Goal: Use online tool/utility: Utilize a website feature to perform a specific function

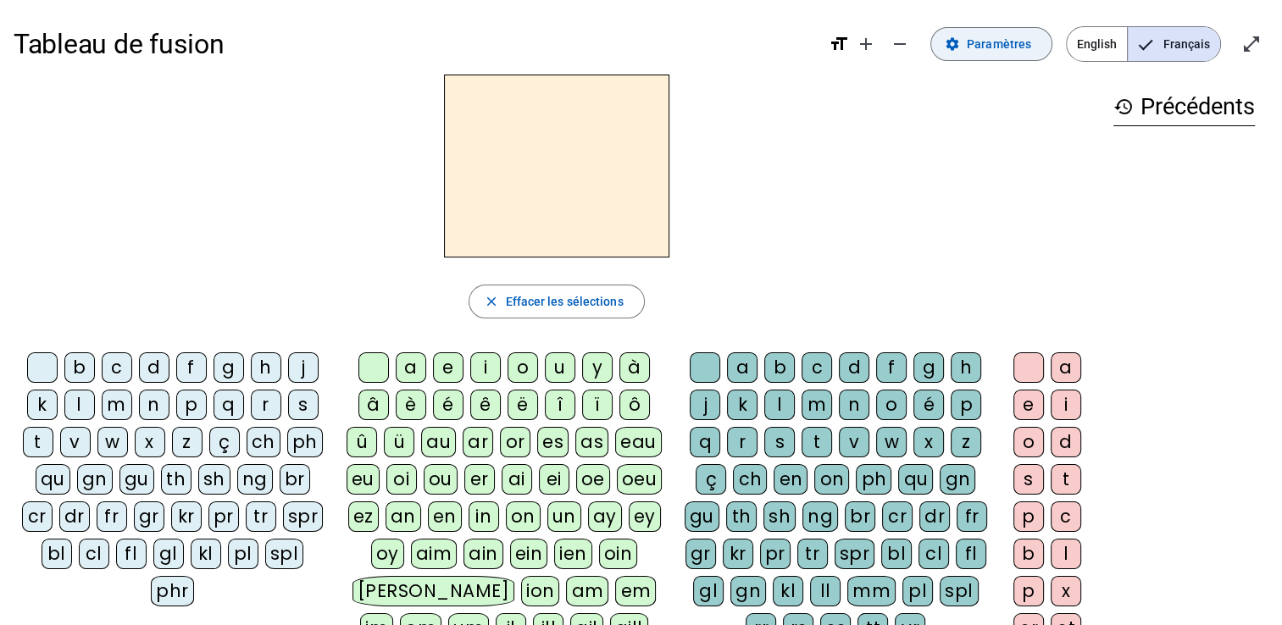
click at [972, 50] on span "Paramètres" at bounding box center [998, 44] width 64 height 20
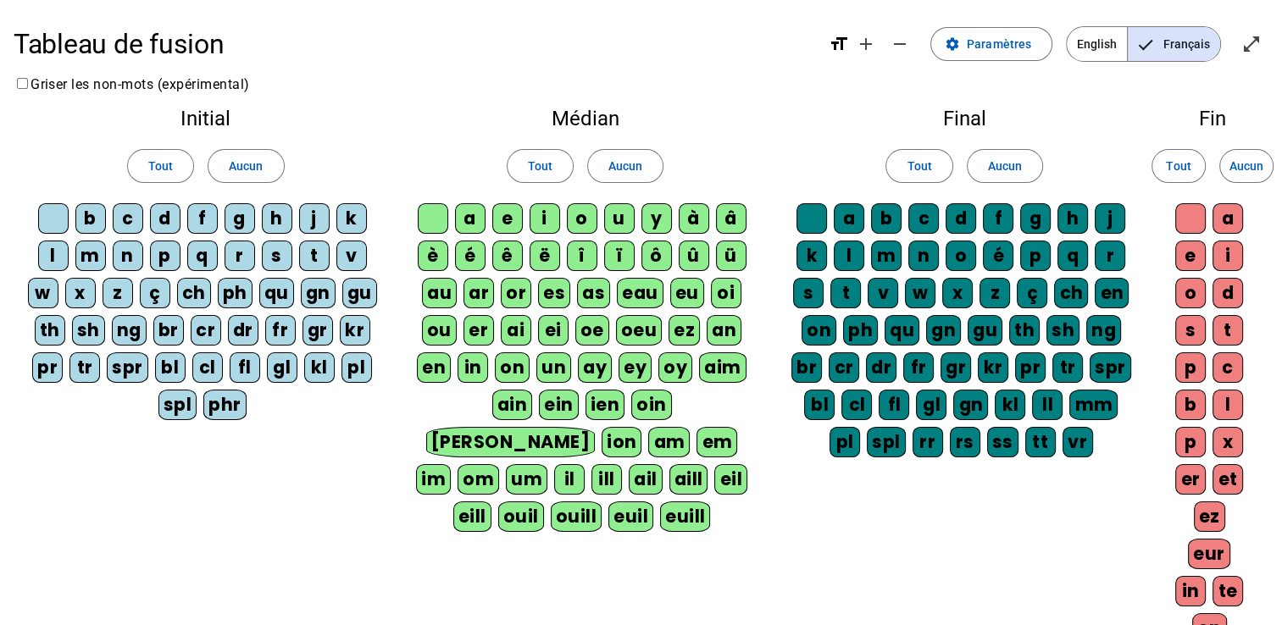
click at [469, 224] on div "a" at bounding box center [470, 218] width 30 height 30
click at [476, 224] on div "a" at bounding box center [470, 218] width 30 height 30
click at [624, 174] on span "Aucun" at bounding box center [625, 166] width 34 height 20
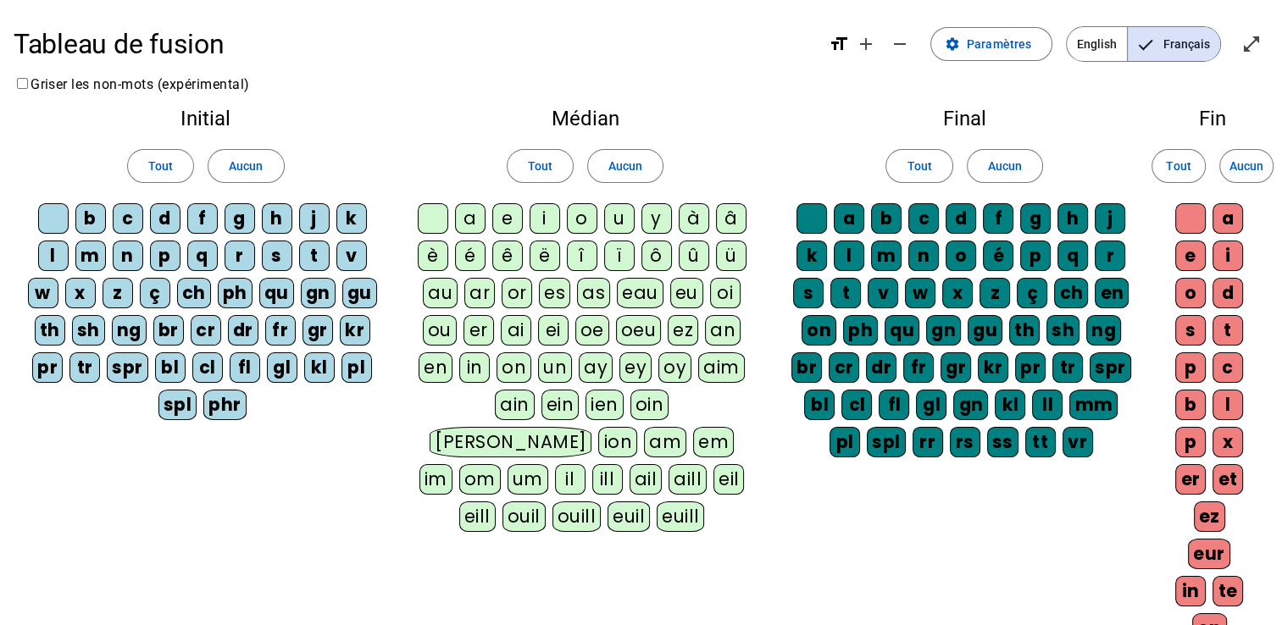
click at [473, 218] on div "a" at bounding box center [470, 218] width 30 height 30
click at [509, 224] on div "e" at bounding box center [507, 218] width 30 height 30
click at [545, 225] on div "i" at bounding box center [544, 218] width 30 height 30
click at [580, 224] on div "o" at bounding box center [582, 218] width 30 height 30
click at [617, 224] on div "u" at bounding box center [619, 218] width 30 height 30
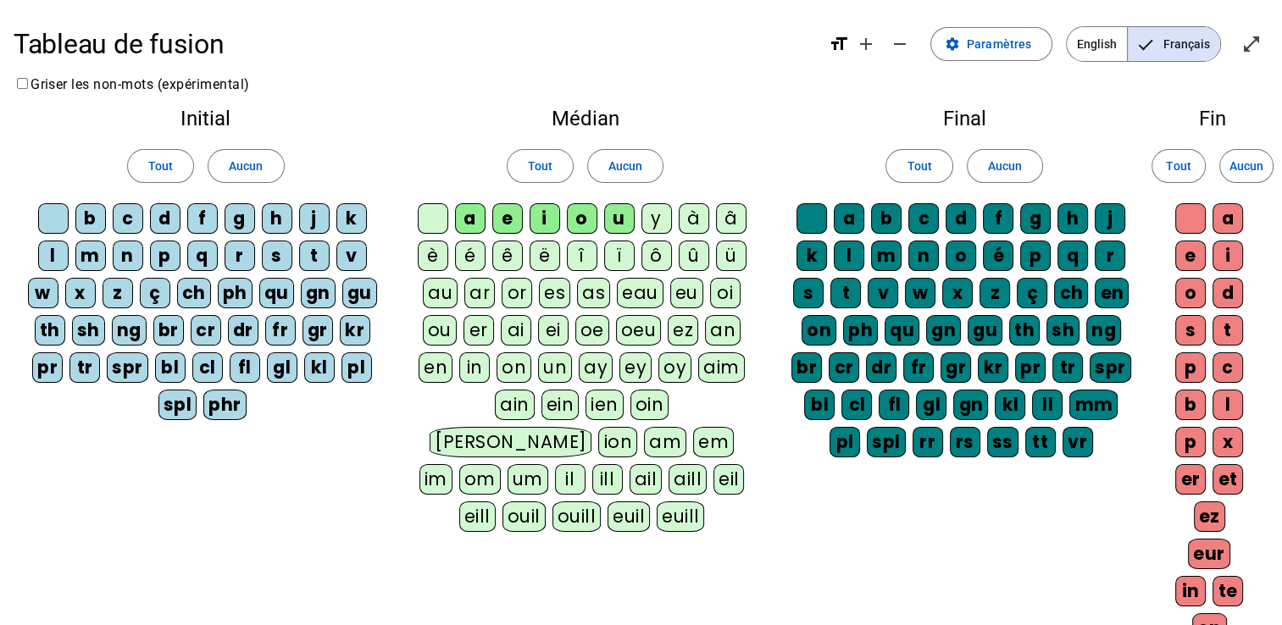
click at [659, 224] on div "y" at bounding box center [656, 218] width 30 height 30
click at [471, 252] on div "é" at bounding box center [470, 256] width 30 height 30
click at [266, 165] on span at bounding box center [245, 166] width 75 height 41
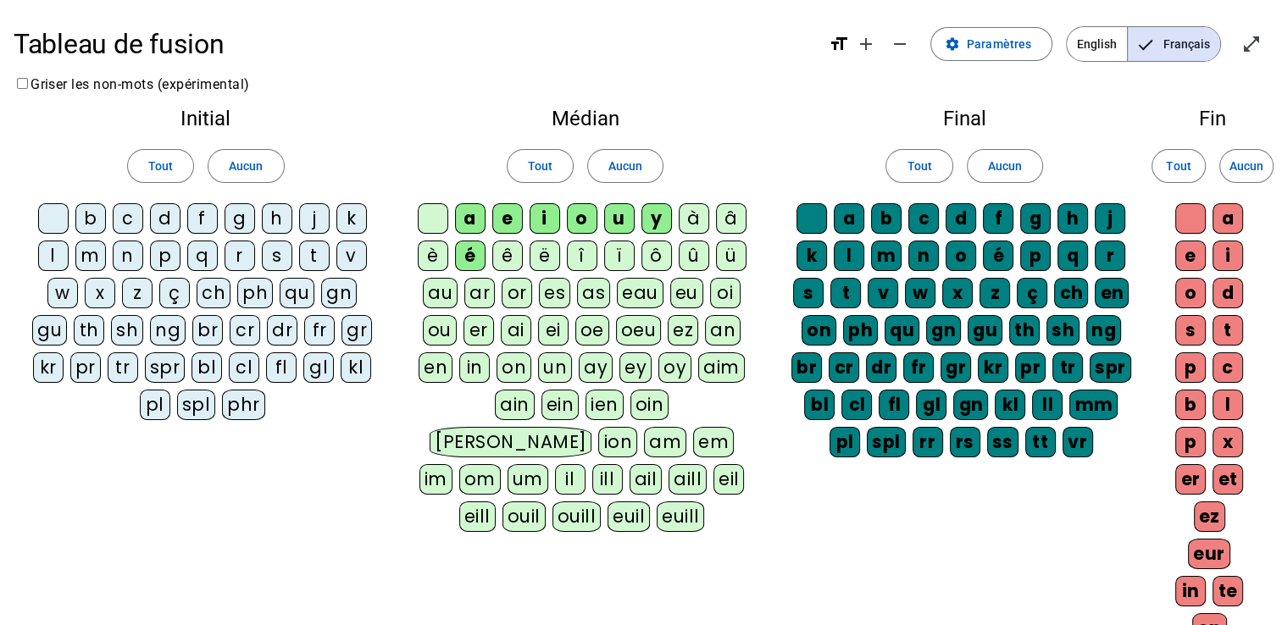
click at [84, 217] on div "b" at bounding box center [90, 218] width 30 height 30
click at [129, 224] on div "c" at bounding box center [128, 218] width 30 height 30
click at [165, 223] on div "d" at bounding box center [165, 218] width 30 height 30
click at [200, 224] on div "f" at bounding box center [202, 218] width 30 height 30
click at [246, 167] on span "Aucun" at bounding box center [246, 166] width 34 height 20
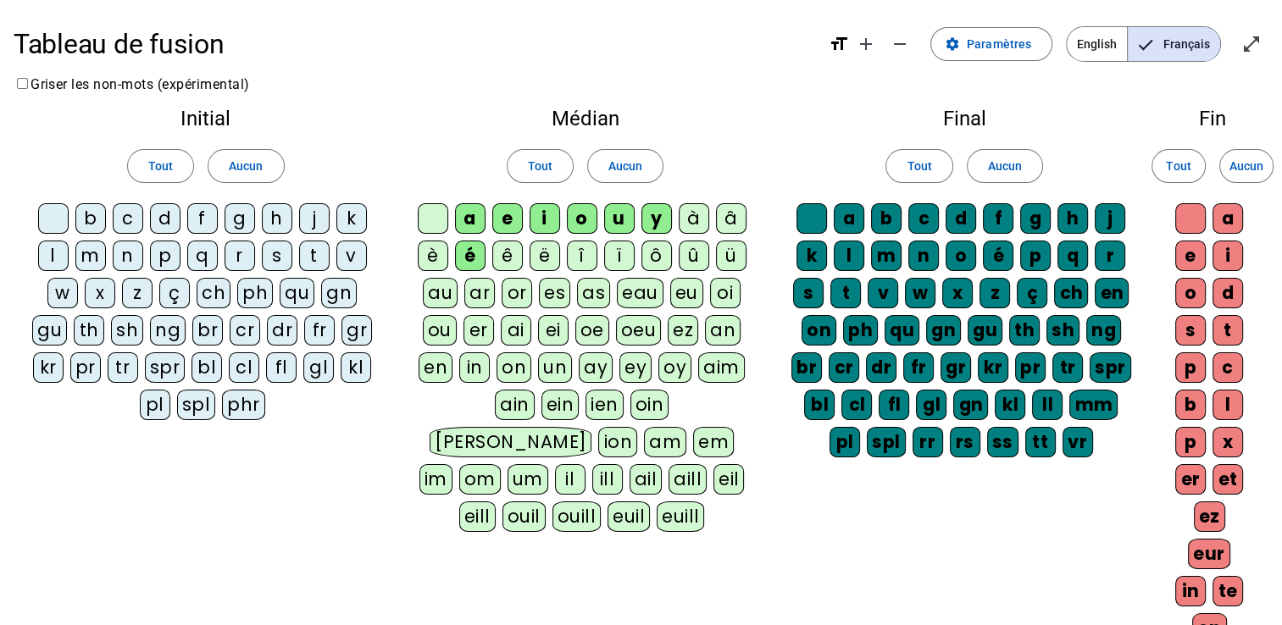
click at [125, 224] on div "c" at bounding box center [128, 218] width 30 height 30
click at [163, 224] on div "d" at bounding box center [165, 218] width 30 height 30
click at [314, 224] on div "j" at bounding box center [314, 218] width 30 height 30
click at [55, 252] on div "l" at bounding box center [53, 256] width 30 height 30
click at [89, 257] on div "m" at bounding box center [90, 256] width 30 height 30
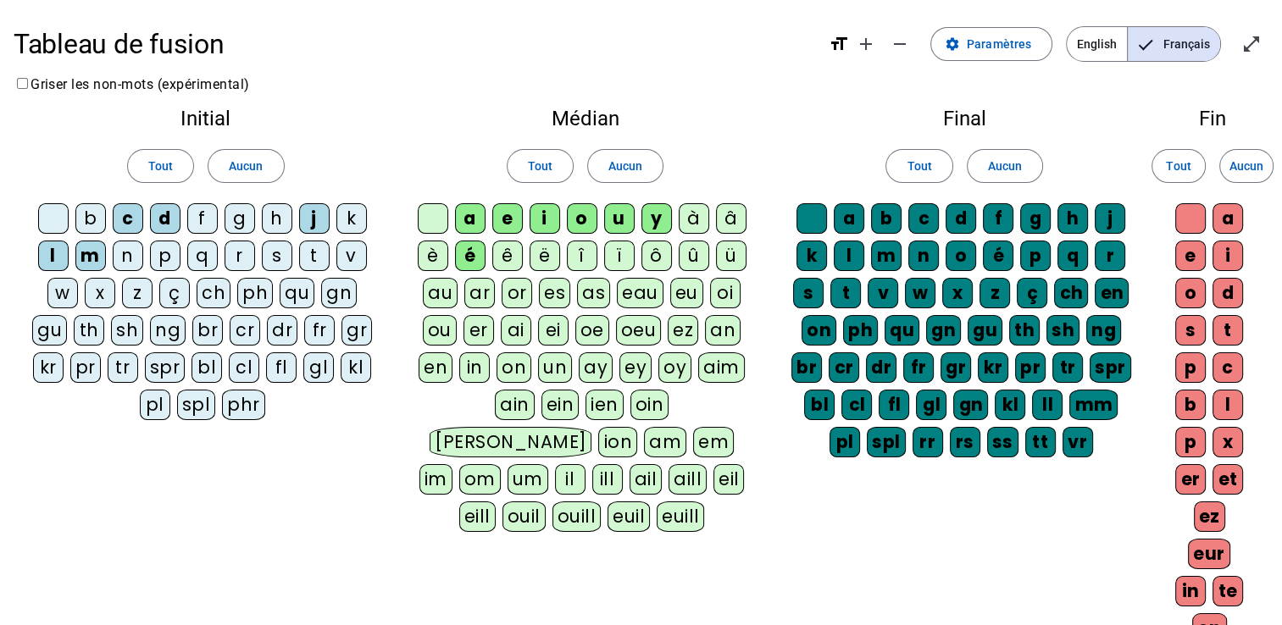
click at [274, 263] on div "s" at bounding box center [277, 256] width 30 height 30
click at [237, 261] on div "r" at bounding box center [239, 256] width 30 height 30
click at [317, 260] on div "t" at bounding box center [314, 256] width 30 height 30
click at [1013, 166] on span "Aucun" at bounding box center [1005, 166] width 34 height 20
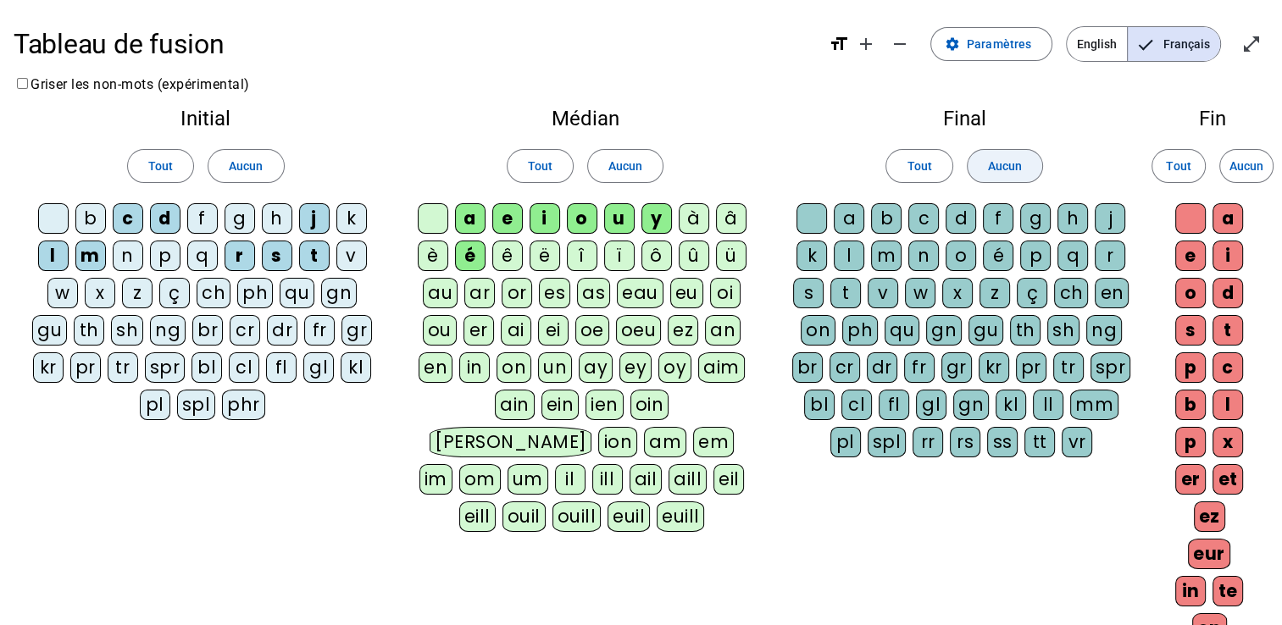
click at [854, 216] on div "a" at bounding box center [848, 218] width 30 height 30
click at [894, 223] on div "b" at bounding box center [886, 218] width 30 height 30
click at [934, 227] on div "c" at bounding box center [923, 218] width 30 height 30
click at [966, 223] on div "d" at bounding box center [960, 218] width 30 height 30
click at [1006, 225] on div "f" at bounding box center [998, 218] width 30 height 30
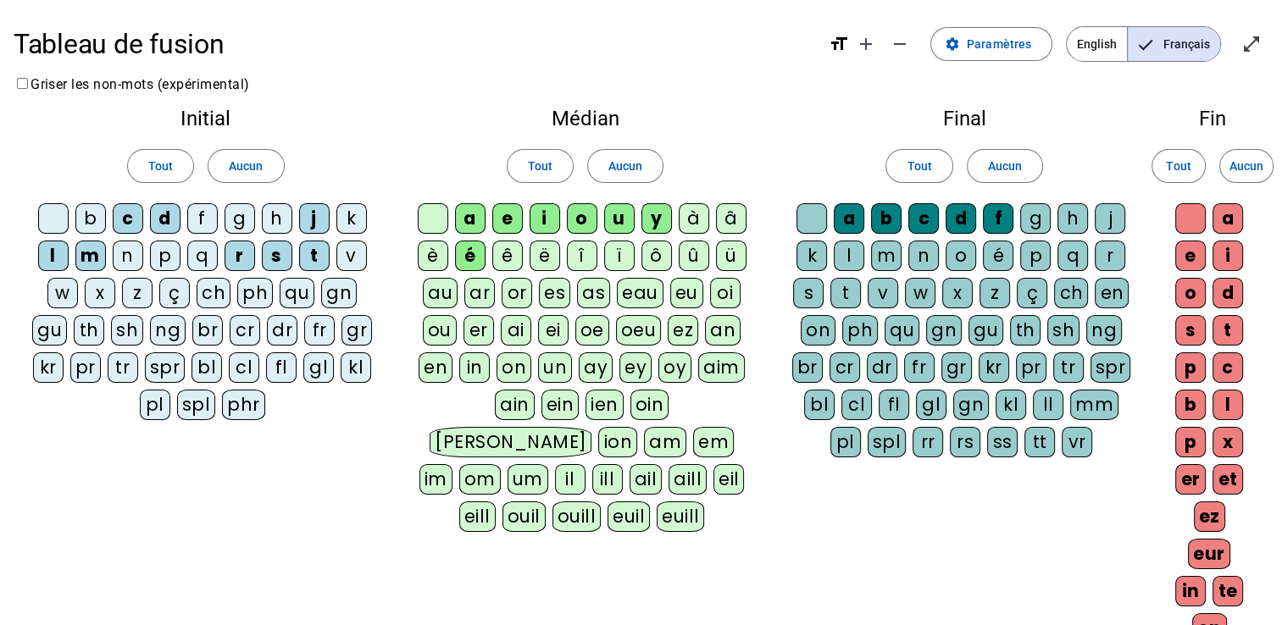
click at [1039, 224] on div "g" at bounding box center [1035, 218] width 30 height 30
click at [1099, 229] on div "j" at bounding box center [1109, 218] width 30 height 30
click at [851, 257] on div "l" at bounding box center [848, 256] width 30 height 30
click at [881, 260] on div "m" at bounding box center [886, 256] width 30 height 30
click at [928, 258] on div "n" at bounding box center [923, 256] width 30 height 30
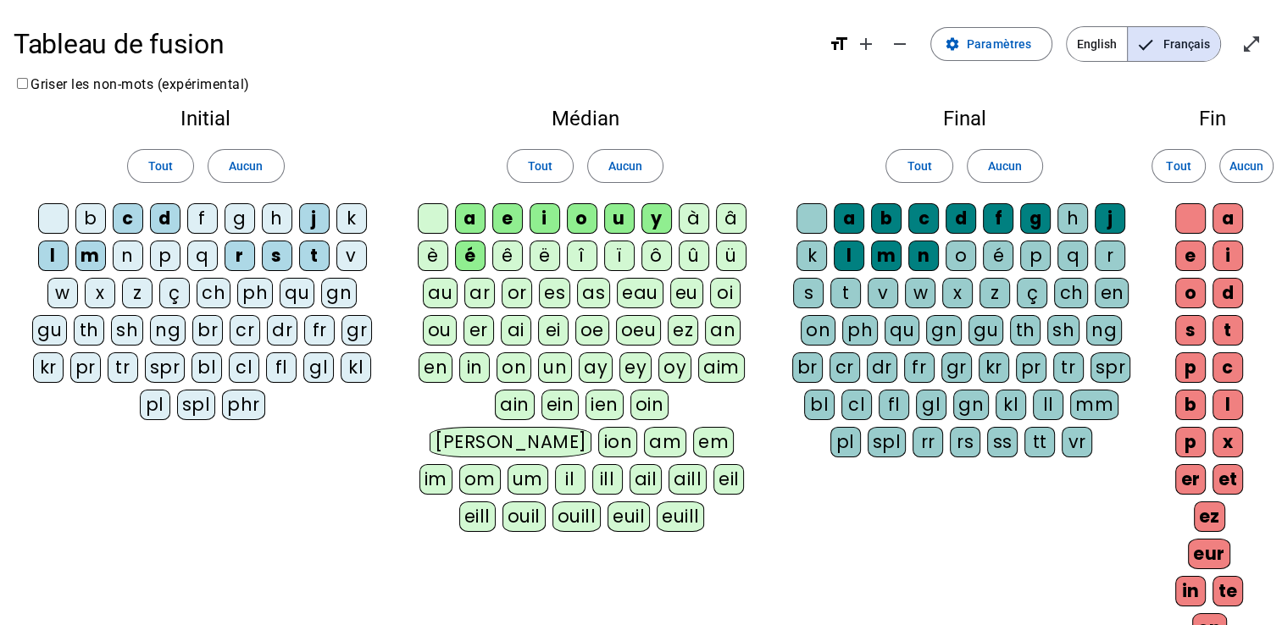
click at [968, 263] on div "o" at bounding box center [960, 256] width 30 height 30
click at [1040, 259] on div "p" at bounding box center [1035, 256] width 30 height 30
click at [1105, 264] on div "r" at bounding box center [1109, 256] width 30 height 30
click at [808, 294] on div "s" at bounding box center [808, 293] width 30 height 30
click at [849, 296] on div "t" at bounding box center [845, 293] width 30 height 30
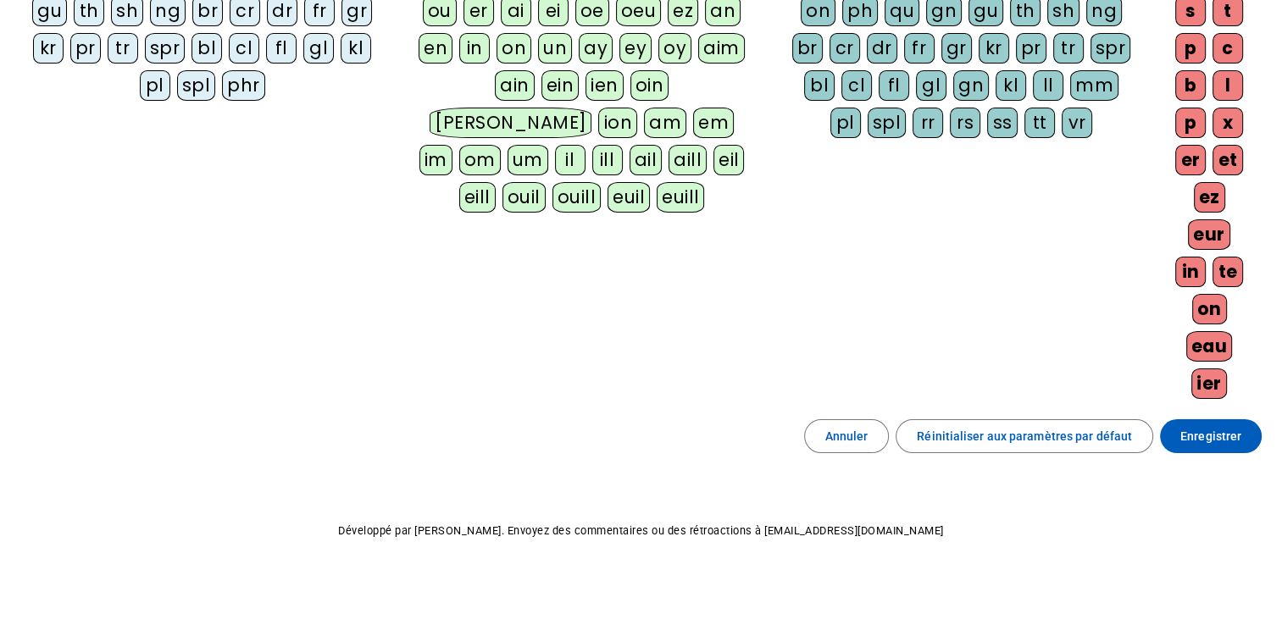
click at [1180, 434] on span at bounding box center [1211, 436] width 102 height 41
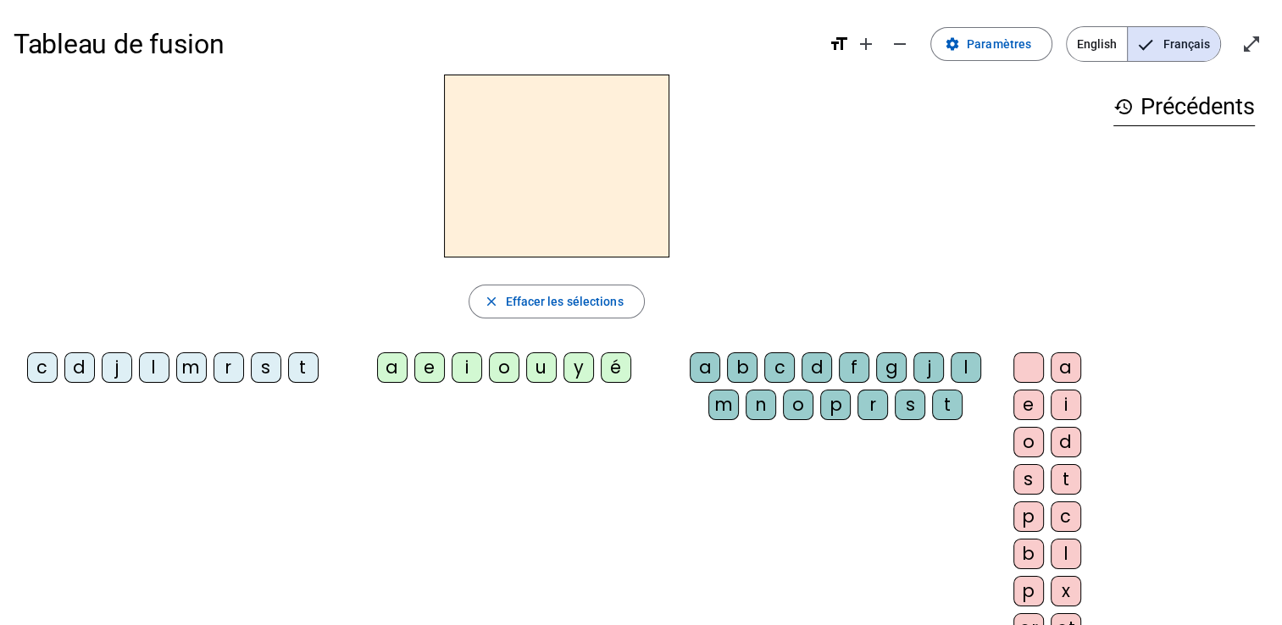
click at [305, 368] on div "t" at bounding box center [303, 367] width 30 height 30
click at [394, 373] on div "a" at bounding box center [392, 367] width 30 height 30
click at [770, 373] on div "c" at bounding box center [779, 367] width 30 height 30
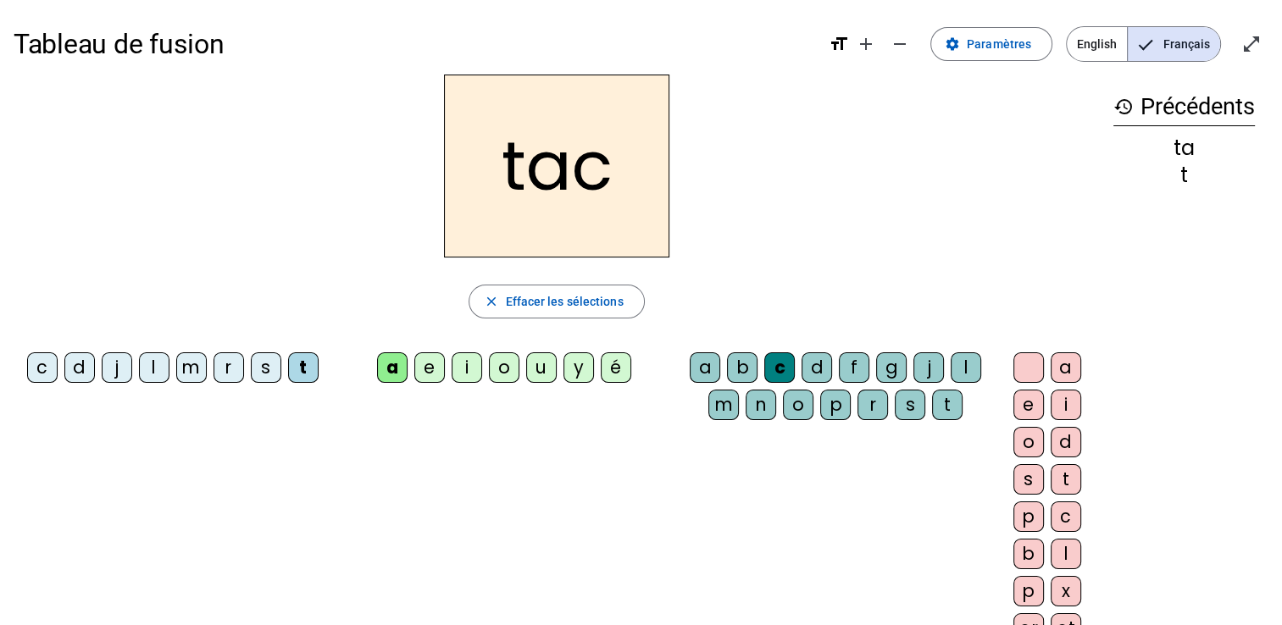
click at [777, 369] on div "c" at bounding box center [779, 367] width 30 height 30
click at [576, 303] on span "Effacer les sélections" at bounding box center [564, 301] width 118 height 20
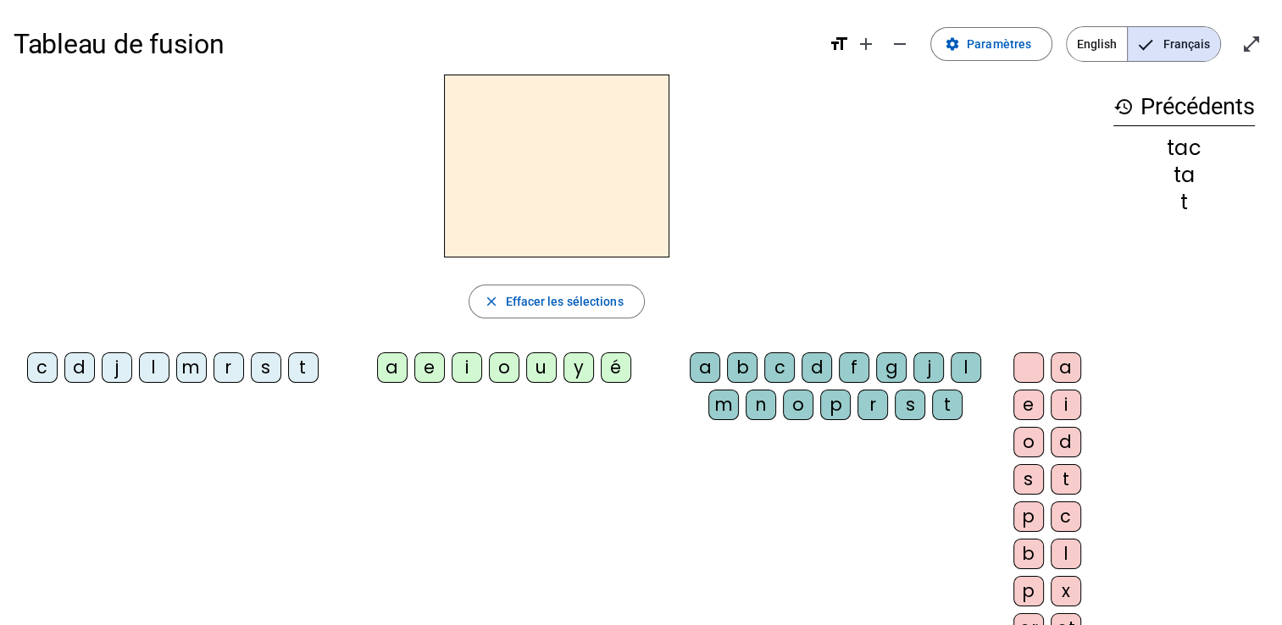
click at [302, 373] on div "t" at bounding box center [303, 367] width 30 height 30
click at [393, 366] on div "a" at bounding box center [392, 367] width 30 height 30
click at [428, 375] on div "e" at bounding box center [429, 367] width 30 height 30
click at [108, 369] on div "j" at bounding box center [117, 367] width 30 height 30
click at [77, 373] on div "d" at bounding box center [79, 367] width 30 height 30
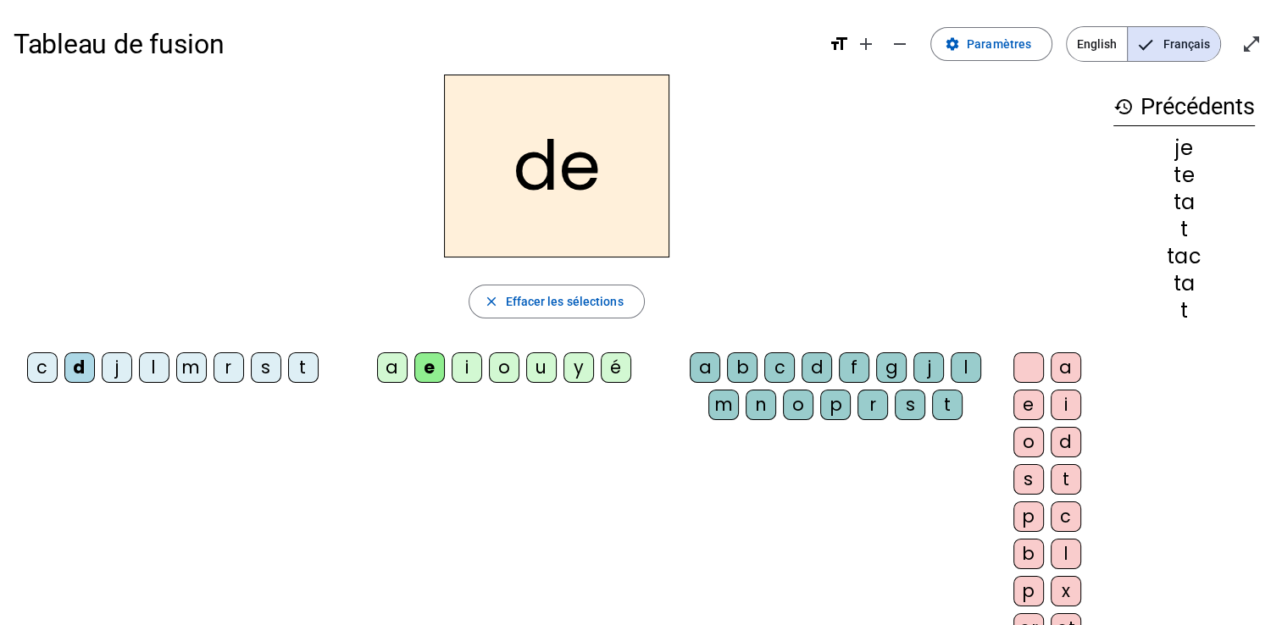
click at [190, 373] on div "m" at bounding box center [191, 367] width 30 height 30
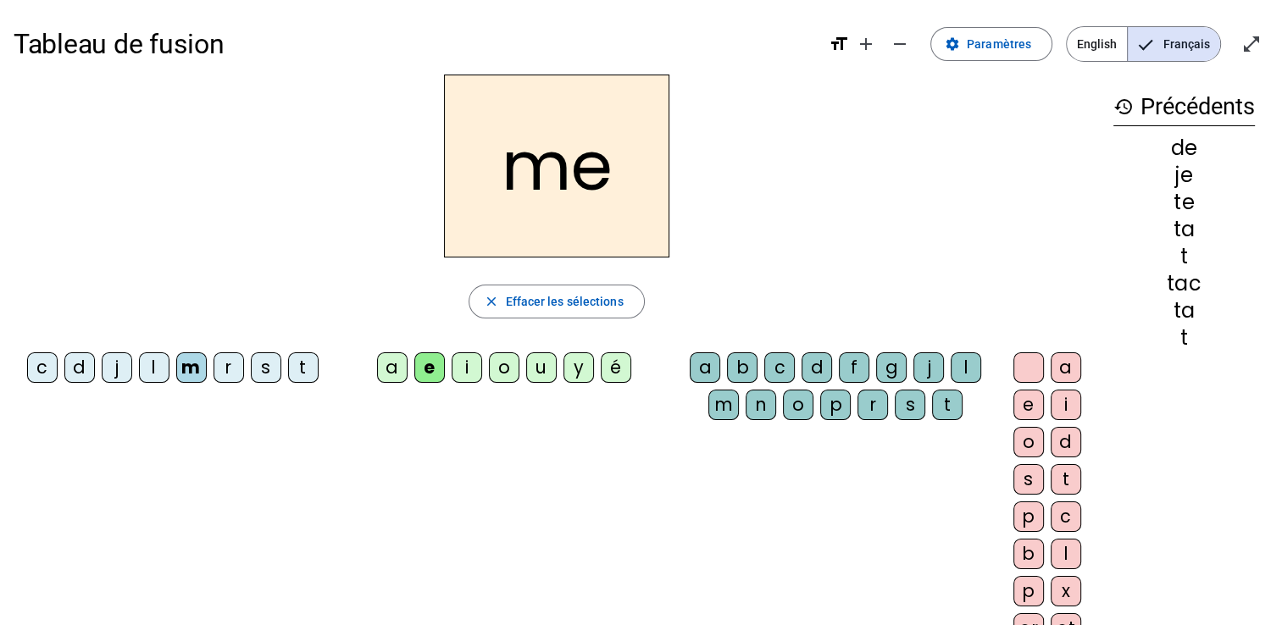
click at [400, 374] on div "a" at bounding box center [392, 367] width 30 height 30
click at [142, 373] on div "l" at bounding box center [154, 367] width 30 height 30
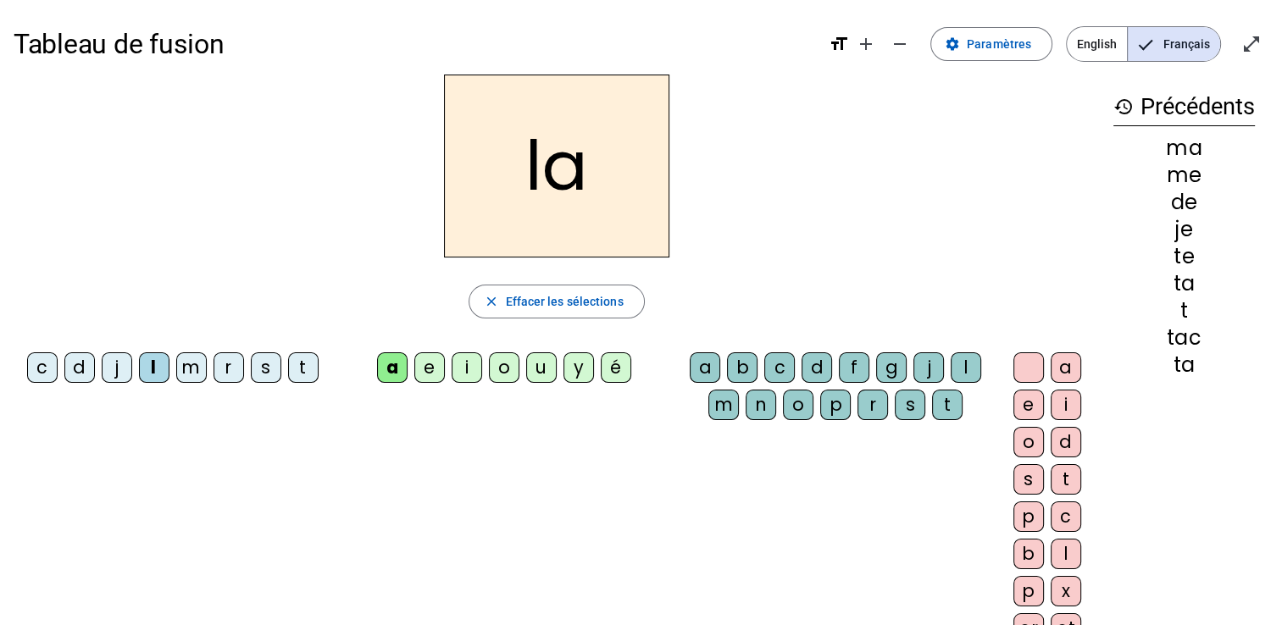
click at [780, 374] on div "c" at bounding box center [779, 367] width 30 height 30
